Goal: Task Accomplishment & Management: Manage account settings

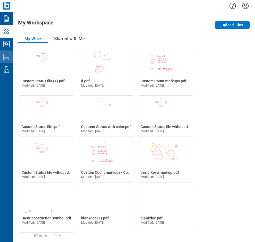
click at [8, 55] on icon "Studio Sessions" at bounding box center [6, 57] width 8 height 8
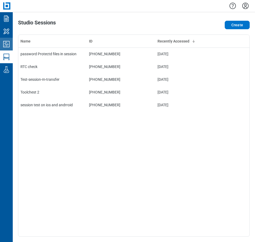
click at [10, 47] on icon "Studio Projects" at bounding box center [6, 44] width 8 height 8
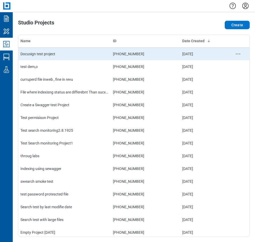
click at [64, 59] on td "Docusign test project" at bounding box center [64, 53] width 92 height 13
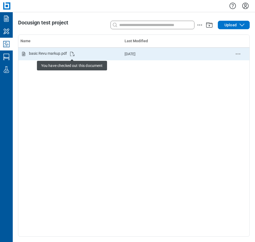
click at [72, 54] on icon "Studio items table" at bounding box center [72, 54] width 6 height 6
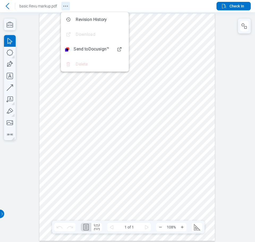
click at [67, 5] on icon "Revision History" at bounding box center [65, 6] width 6 height 6
click at [237, 68] on div at bounding box center [127, 126] width 255 height 229
click at [230, 8] on span "Check In" at bounding box center [236, 5] width 15 height 5
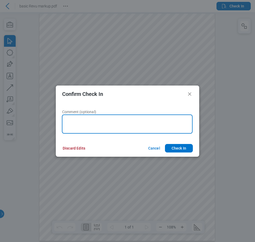
click at [117, 121] on textarea at bounding box center [127, 123] width 130 height 19
type textarea "****"
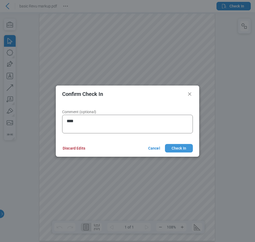
click at [174, 149] on button "Check In" at bounding box center [179, 148] width 28 height 8
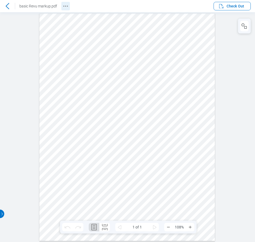
click at [65, 7] on icon "Revision History" at bounding box center [65, 6] width 6 height 6
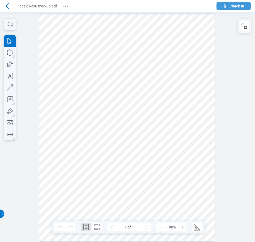
click at [236, 8] on span "Check In" at bounding box center [236, 5] width 15 height 5
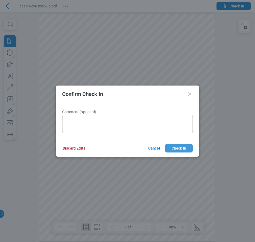
click at [184, 148] on button "Check In" at bounding box center [179, 148] width 28 height 8
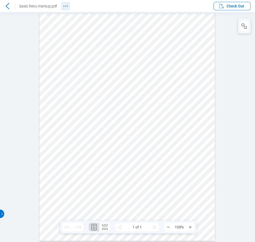
click at [66, 6] on icon "Revision History" at bounding box center [65, 6] width 6 height 6
